Goal: Find specific fact: Find specific fact

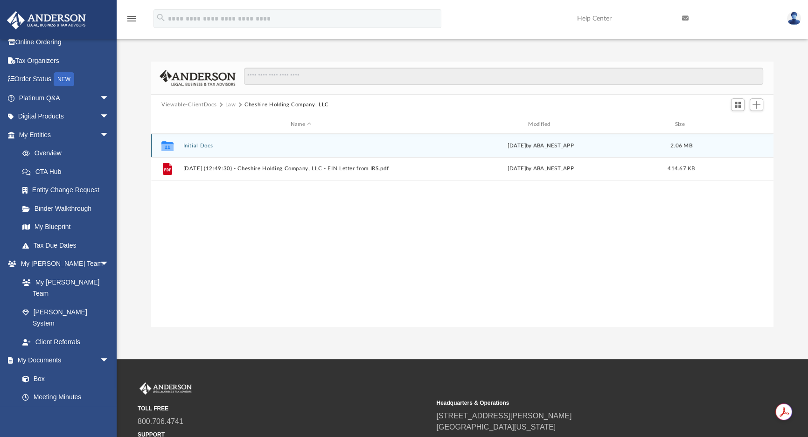
scroll to position [205, 615]
click at [193, 145] on button "Initial Docs" at bounding box center [300, 146] width 235 height 6
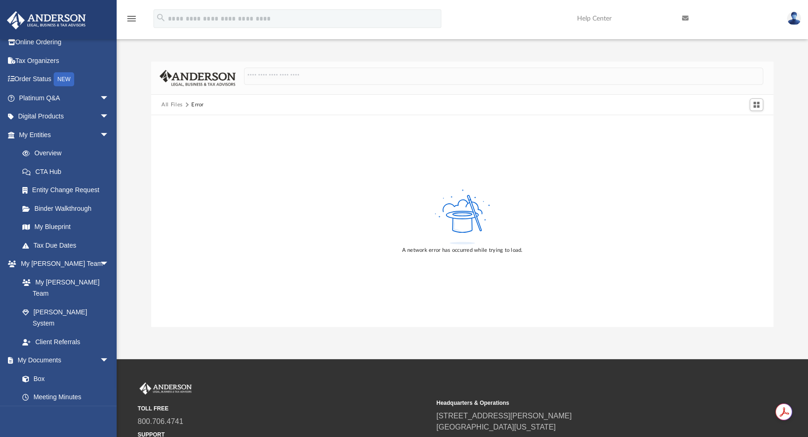
click at [173, 106] on button "All Files" at bounding box center [171, 105] width 21 height 8
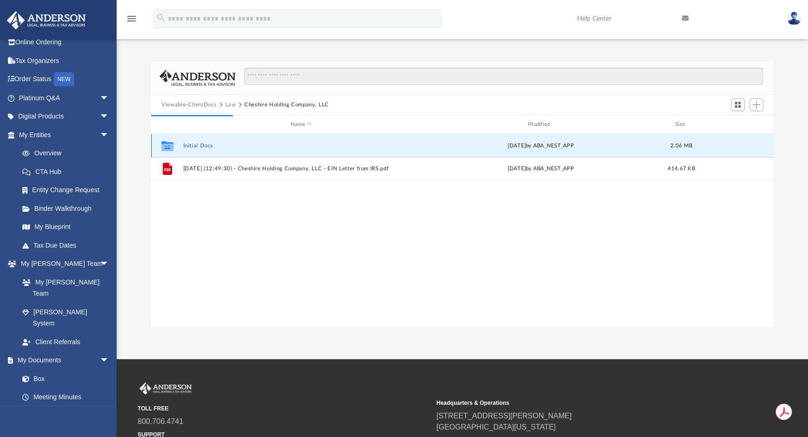
click at [192, 143] on button "Initial Docs" at bounding box center [300, 146] width 235 height 6
click at [54, 156] on link "Overview" at bounding box center [68, 153] width 110 height 19
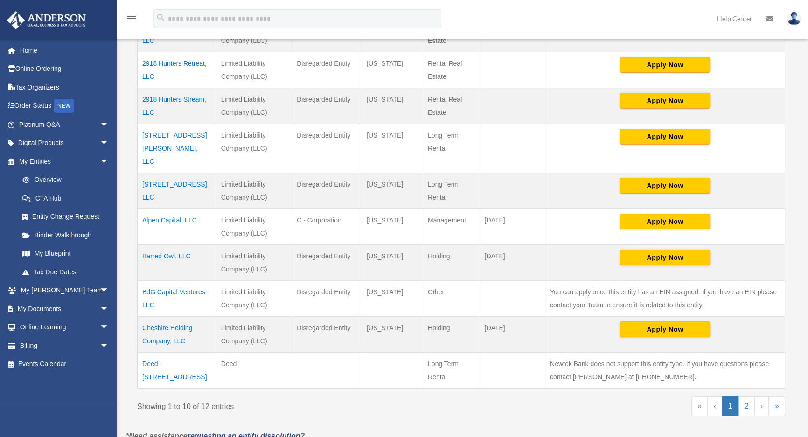
scroll to position [254, 0]
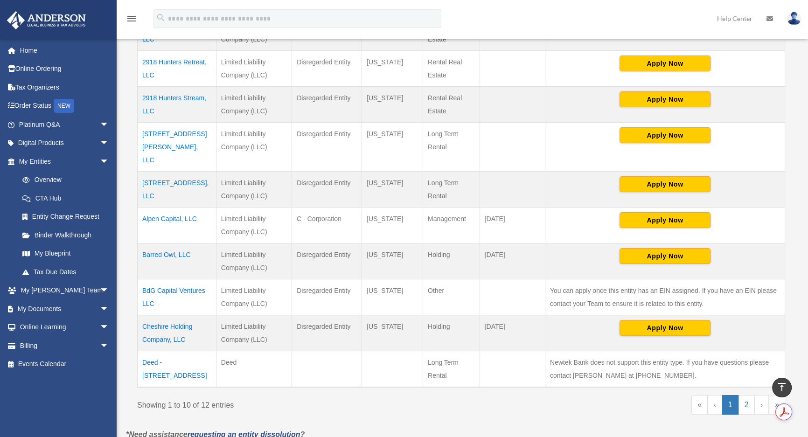
click at [174, 315] on td "Cheshire Holding Company, LLC" at bounding box center [177, 333] width 79 height 36
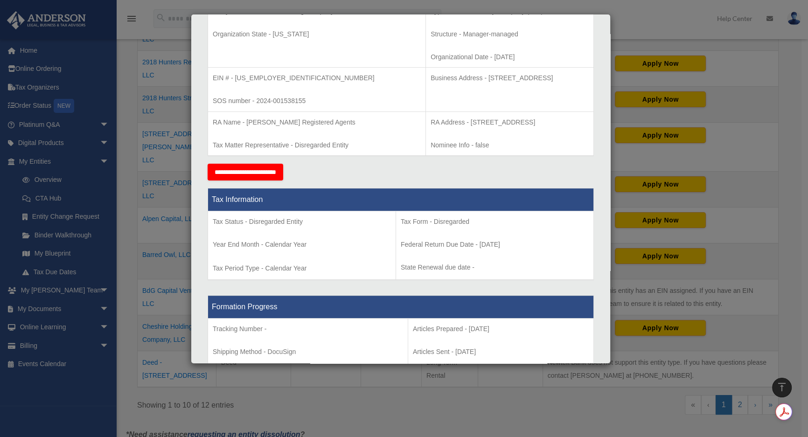
scroll to position [169, 0]
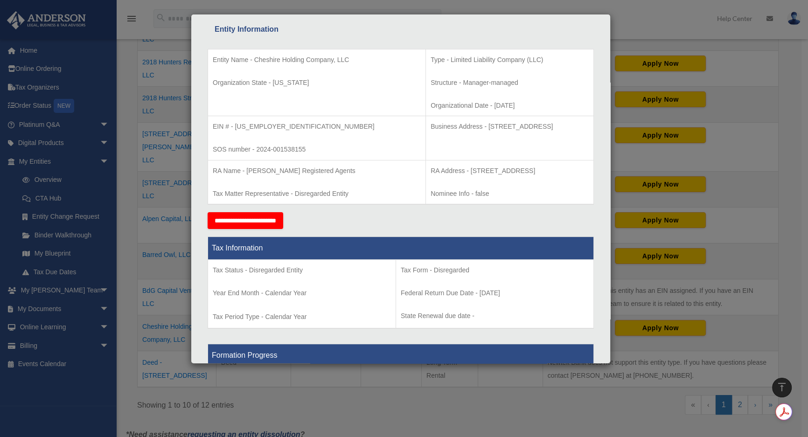
drag, startPoint x: 559, startPoint y: 124, endPoint x: 426, endPoint y: 124, distance: 132.4
click at [430, 124] on p "Business Address - 1718 Capitol Ave., Cheyenne, WY 82001" at bounding box center [509, 127] width 158 height 12
copy p "1718 Capitol Ave., Cheyenne, WY 82001"
